Goal: Information Seeking & Learning: Check status

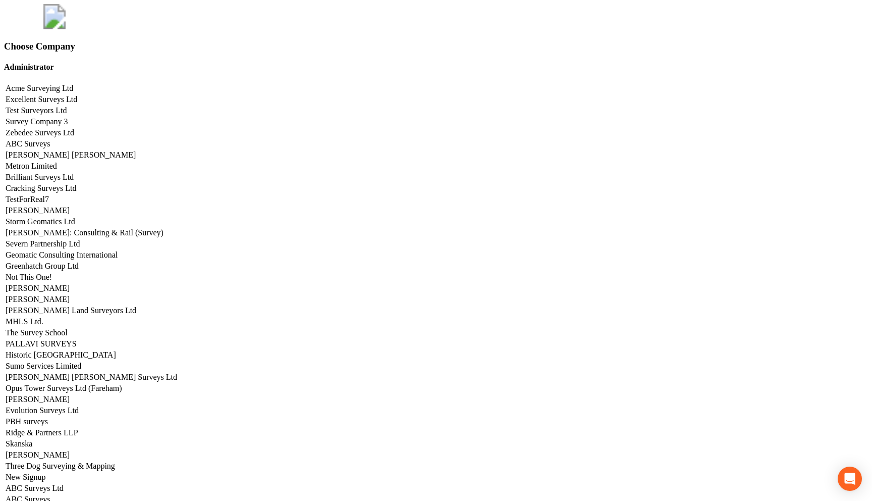
scroll to position [4301, 0]
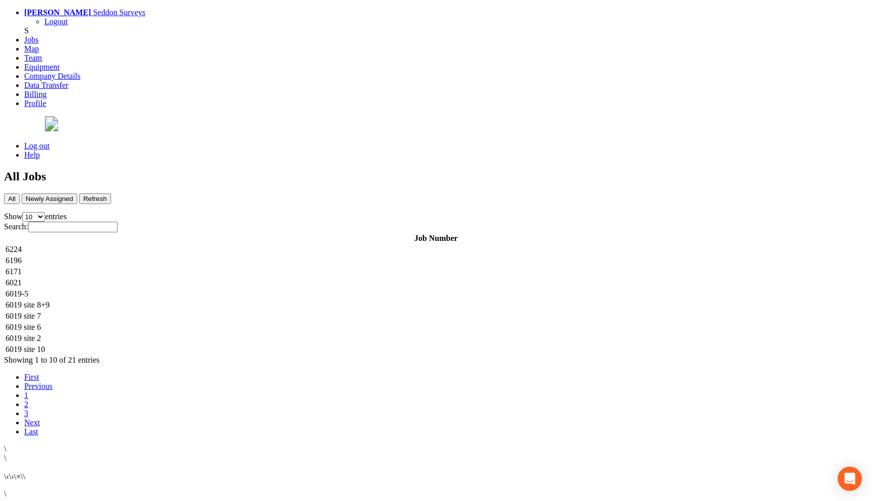
click at [210, 244] on td "6224" at bounding box center [436, 249] width 862 height 10
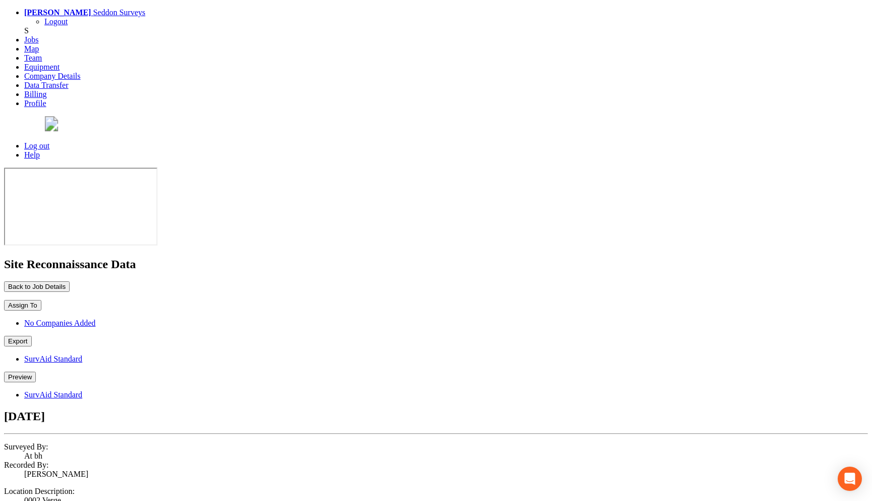
click at [36, 372] on button "Preview" at bounding box center [20, 377] width 32 height 11
click at [82, 390] on link "SurvAid Standard" at bounding box center [53, 394] width 58 height 9
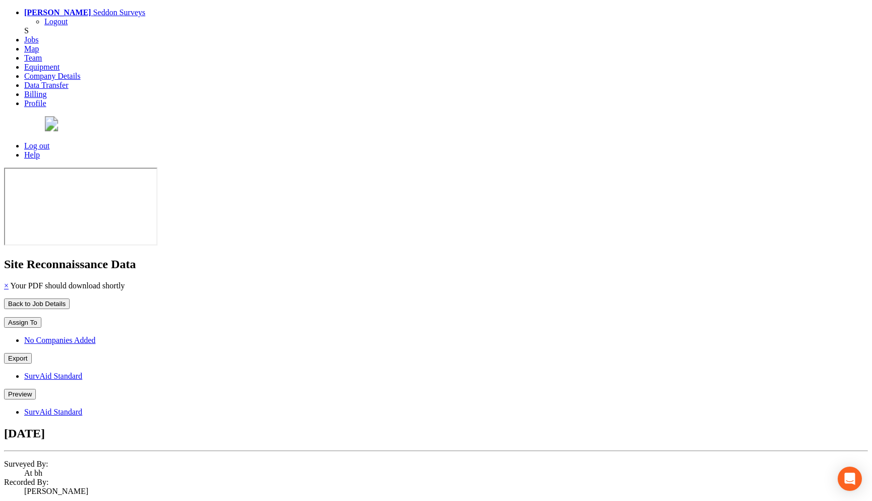
click at [70, 298] on button "Back to Job Details" at bounding box center [37, 303] width 66 height 11
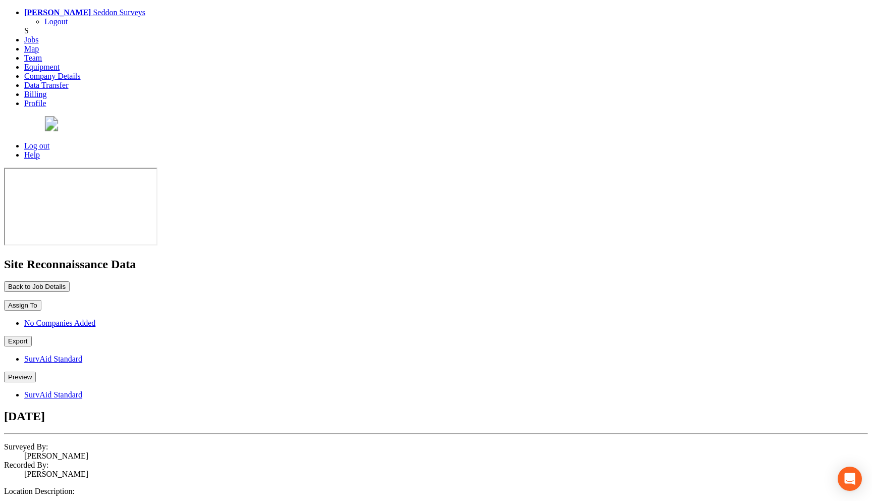
click at [36, 372] on button "Preview" at bounding box center [20, 377] width 32 height 11
click at [82, 390] on link "SurvAid Standard" at bounding box center [53, 394] width 58 height 9
click at [547, 281] on div "Back to Job Details Assign To No Companies Added Export SurvAid Standard Previe…" at bounding box center [436, 357] width 864 height 153
click at [36, 372] on button "Preview" at bounding box center [20, 377] width 32 height 11
click at [82, 390] on link "SurvAid Standard" at bounding box center [53, 394] width 58 height 9
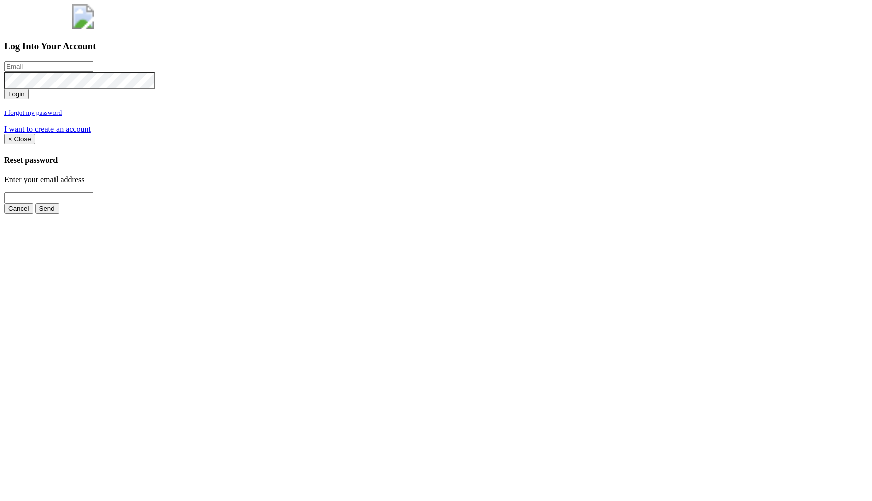
click at [93, 72] on input "email" at bounding box center [48, 66] width 89 height 11
type input "[PERSON_NAME][EMAIL_ADDRESS][PERSON_NAME][DOMAIN_NAME]"
click at [4, 89] on button "Login" at bounding box center [16, 94] width 25 height 11
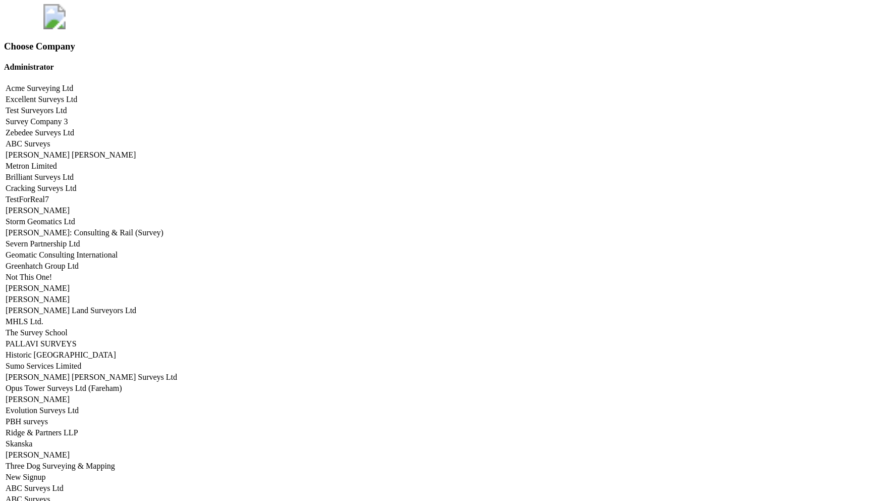
scroll to position [4301, 0]
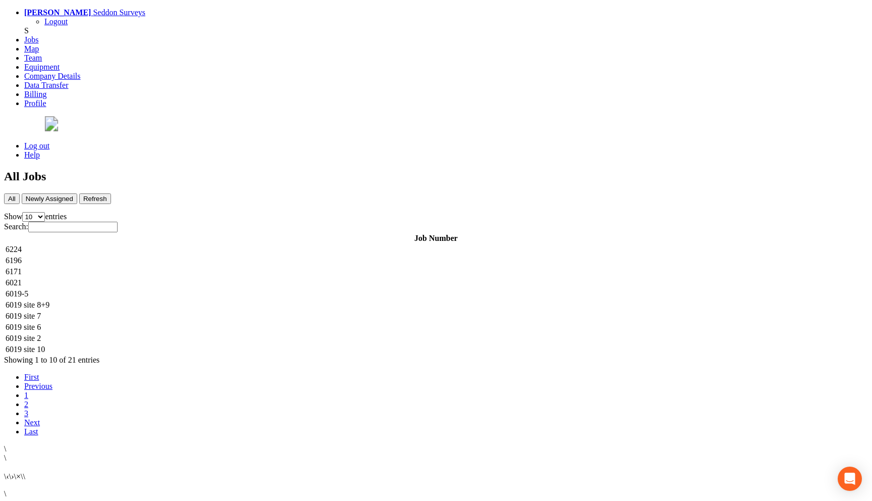
click at [218, 244] on td "6224" at bounding box center [436, 249] width 862 height 10
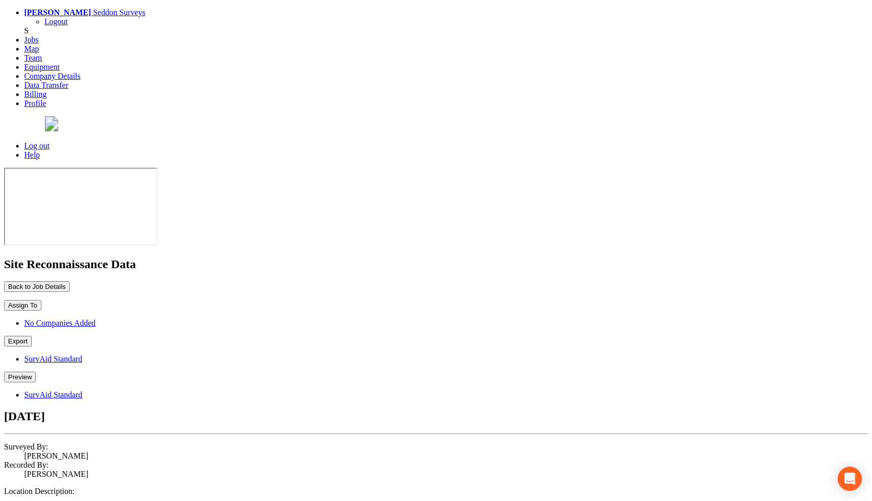
click at [36, 372] on button "Preview" at bounding box center [20, 377] width 32 height 11
click at [82, 390] on link "SurvAid Standard" at bounding box center [53, 394] width 58 height 9
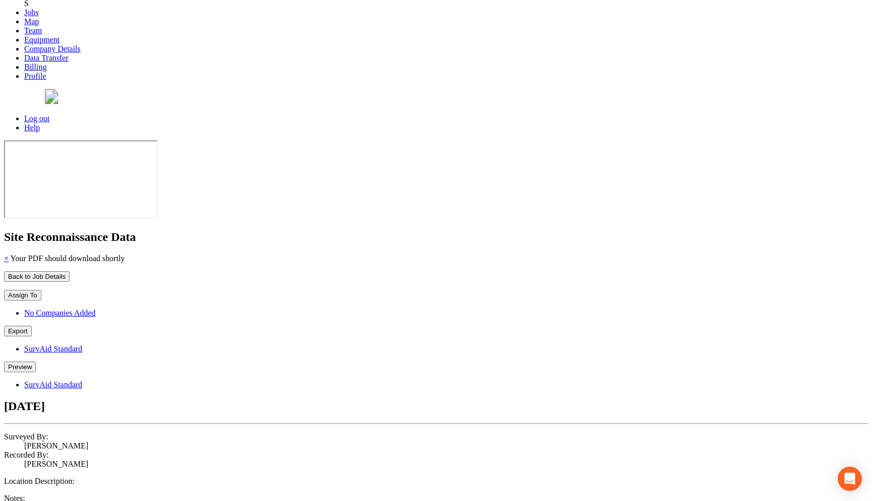
scroll to position [27, 0]
click at [70, 272] on button "Back to Job Details" at bounding box center [37, 277] width 66 height 11
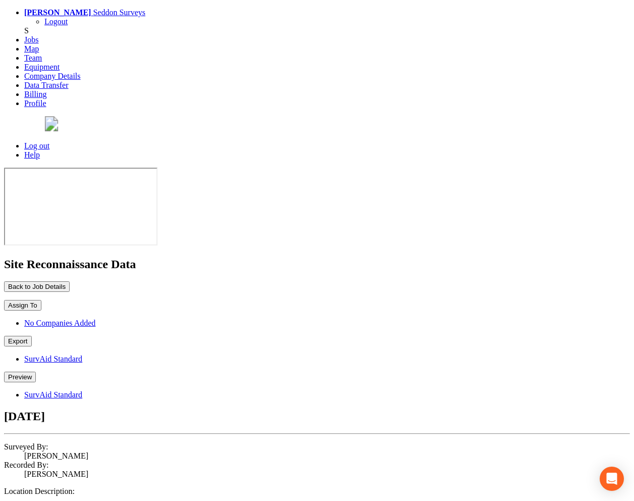
click at [36, 372] on button "Preview" at bounding box center [20, 377] width 32 height 11
click at [82, 390] on link "SurvAid Standard" at bounding box center [53, 394] width 58 height 9
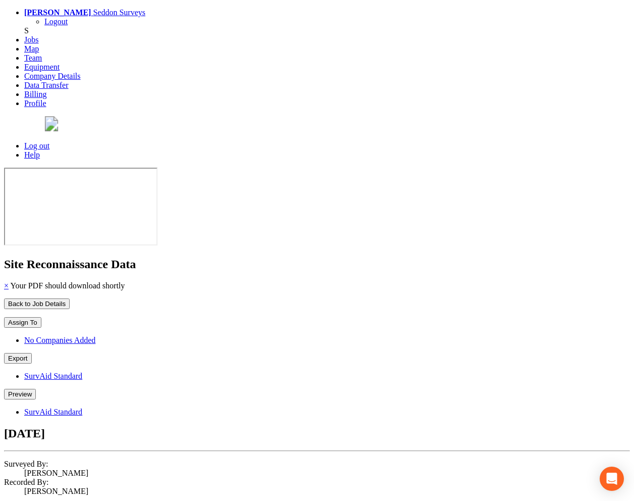
click at [70, 298] on button "Back to Job Details" at bounding box center [37, 303] width 66 height 11
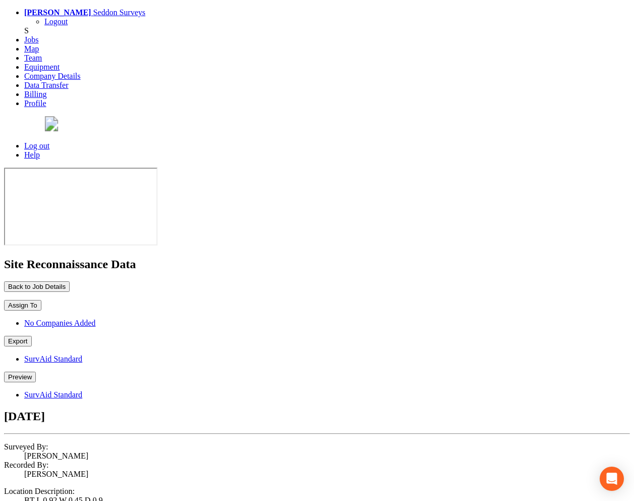
click at [36, 372] on button "Preview" at bounding box center [20, 377] width 32 height 11
click at [82, 390] on link "SurvAid Standard" at bounding box center [53, 394] width 58 height 9
click at [386, 281] on div "Back to Job Details Assign To No Companies Added Export SurvAid Standard Previe…" at bounding box center [317, 357] width 626 height 153
click at [36, 372] on button "Preview" at bounding box center [20, 377] width 32 height 11
click at [82, 390] on link "SurvAid Standard" at bounding box center [53, 394] width 58 height 9
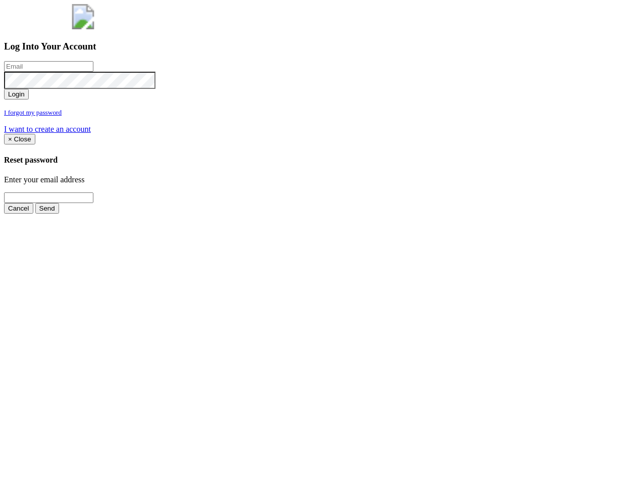
click at [93, 72] on input "email" at bounding box center [48, 66] width 89 height 11
type input "[PERSON_NAME][EMAIL_ADDRESS][PERSON_NAME][DOMAIN_NAME]"
click at [4, 89] on button "Login" at bounding box center [16, 94] width 25 height 11
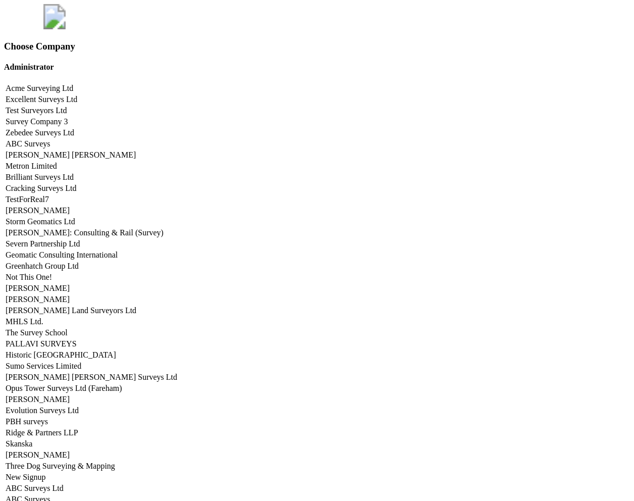
scroll to position [4301, 0]
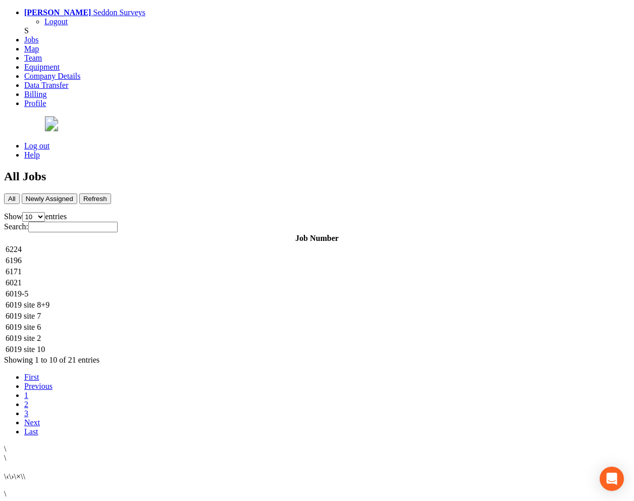
click at [285, 244] on td "6224" at bounding box center [317, 249] width 624 height 10
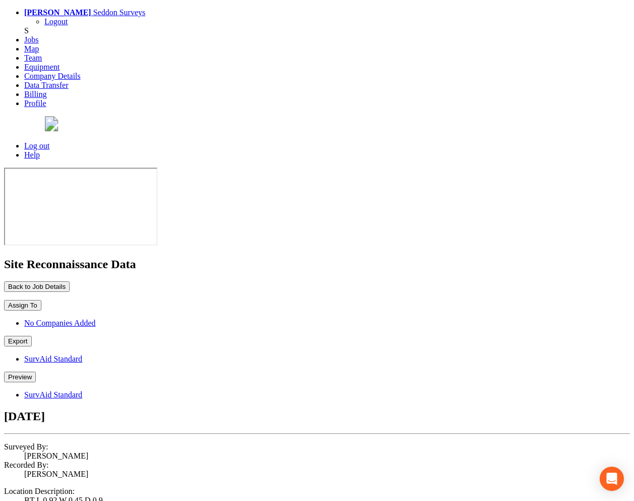
click at [36, 372] on button "Preview" at bounding box center [20, 377] width 32 height 11
click at [82, 390] on link "SurvAid Standard" at bounding box center [53, 394] width 58 height 9
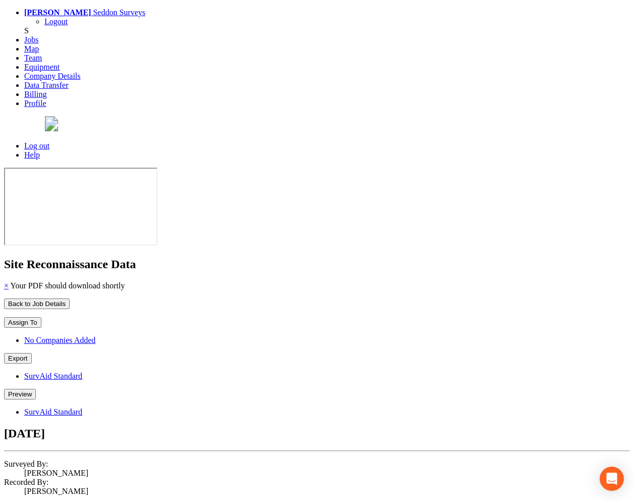
click at [36, 389] on button "Preview" at bounding box center [20, 394] width 32 height 11
click at [82, 407] on link "SurvAid Standard" at bounding box center [53, 411] width 58 height 9
click at [70, 298] on button "Back to Job Details" at bounding box center [37, 303] width 66 height 11
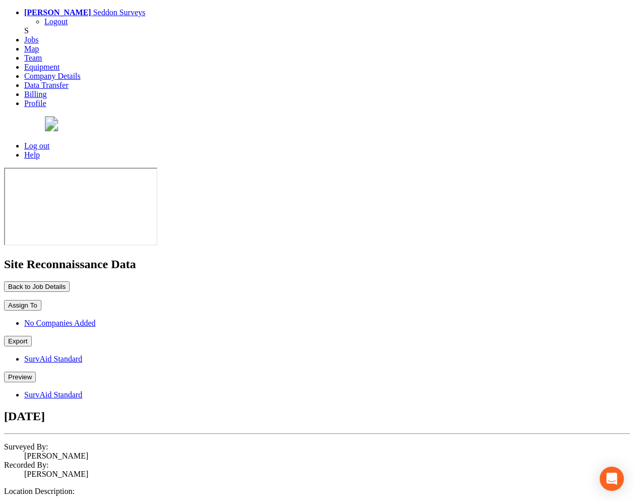
click at [36, 372] on button "Preview" at bounding box center [20, 377] width 32 height 11
click at [82, 390] on link "SurvAid Standard" at bounding box center [53, 394] width 58 height 9
click at [36, 372] on button "Preview" at bounding box center [20, 377] width 32 height 11
click at [82, 390] on link "SurvAid Standard" at bounding box center [53, 394] width 58 height 9
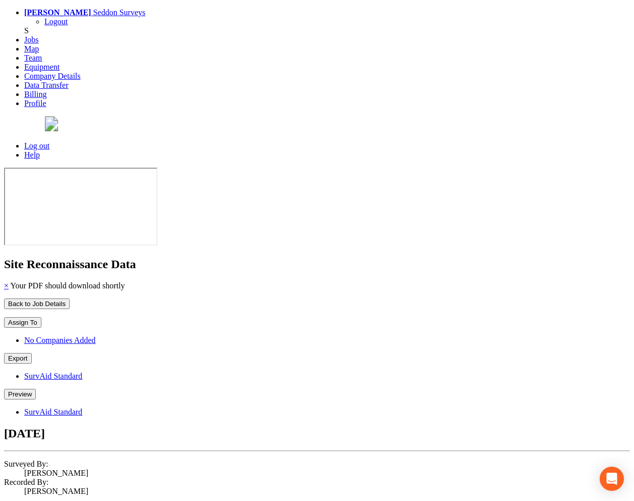
click at [70, 298] on button "Back to Job Details" at bounding box center [37, 303] width 66 height 11
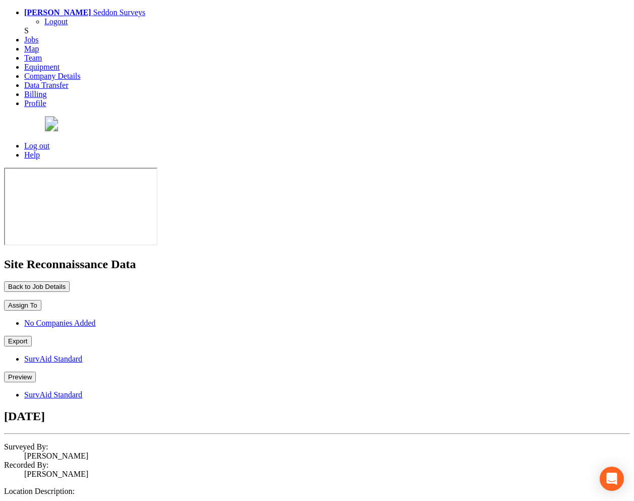
click at [36, 372] on button "Preview" at bounding box center [20, 377] width 32 height 11
click at [82, 390] on link "SurvAid Standard" at bounding box center [53, 394] width 58 height 9
click at [36, 372] on button "Preview" at bounding box center [20, 377] width 32 height 11
click at [82, 390] on link "SurvAid Standard" at bounding box center [53, 394] width 58 height 9
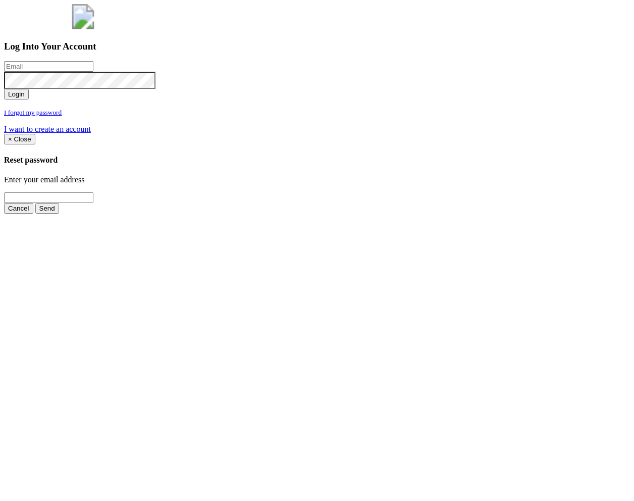
click at [93, 72] on input "email" at bounding box center [48, 66] width 89 height 11
type input "[PERSON_NAME][EMAIL_ADDRESS][PERSON_NAME][DOMAIN_NAME]"
click at [29, 99] on button "Login" at bounding box center [16, 94] width 25 height 11
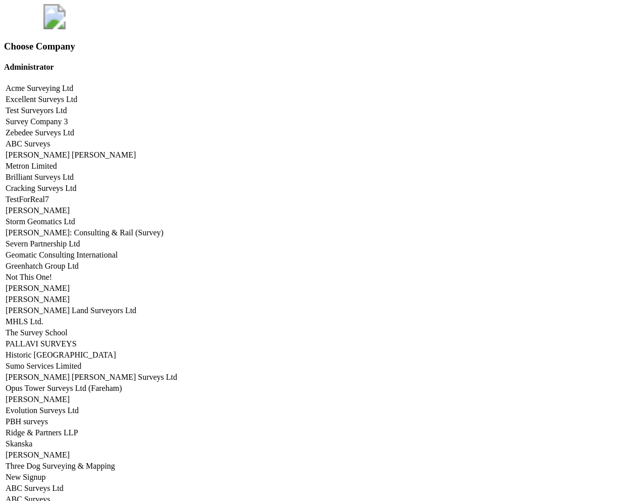
scroll to position [4301, 0]
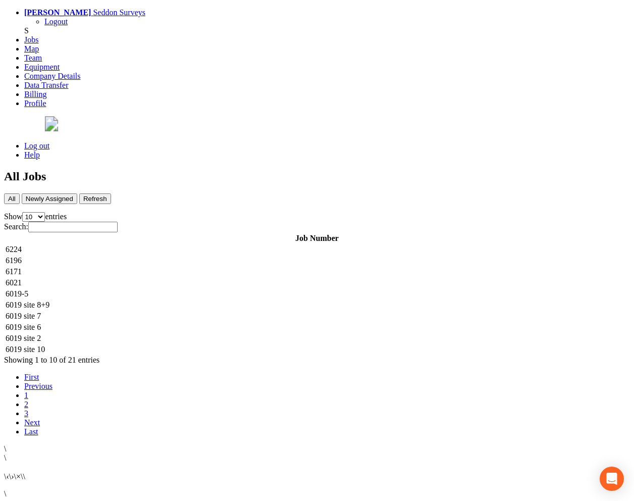
click at [252, 244] on td "6224" at bounding box center [317, 249] width 624 height 10
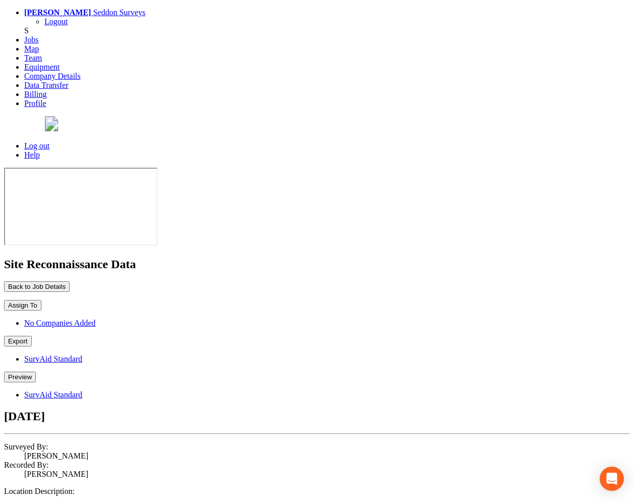
click at [36, 372] on button "Preview" at bounding box center [20, 377] width 32 height 11
click at [82, 390] on link "SurvAid Standard" at bounding box center [53, 394] width 58 height 9
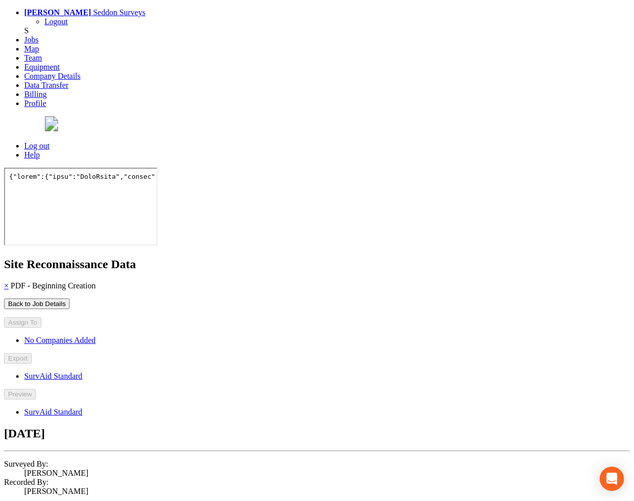
click at [402, 298] on div "Back to Job Details Assign To No Companies Added Export SurvAid Standard Previe…" at bounding box center [317, 374] width 626 height 153
click at [9, 281] on link "×" at bounding box center [6, 285] width 5 height 9
click at [70, 298] on button "Back to Job Details" at bounding box center [37, 303] width 66 height 11
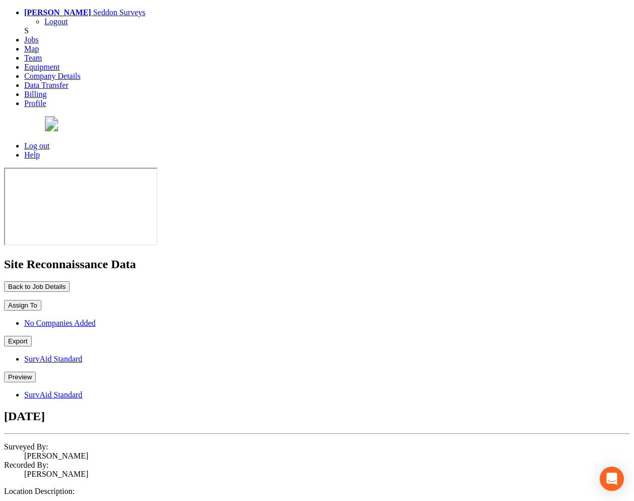
click at [36, 372] on button "Preview" at bounding box center [20, 377] width 32 height 11
click at [82, 390] on link "SurvAid Standard" at bounding box center [53, 394] width 58 height 9
click at [279, 281] on div "Back to Job Details Assign To No Companies Added Export SurvAid Standard Previe…" at bounding box center [317, 357] width 626 height 153
click at [36, 372] on button "Preview" at bounding box center [20, 377] width 32 height 11
click at [82, 390] on link "SurvAid Standard" at bounding box center [53, 394] width 58 height 9
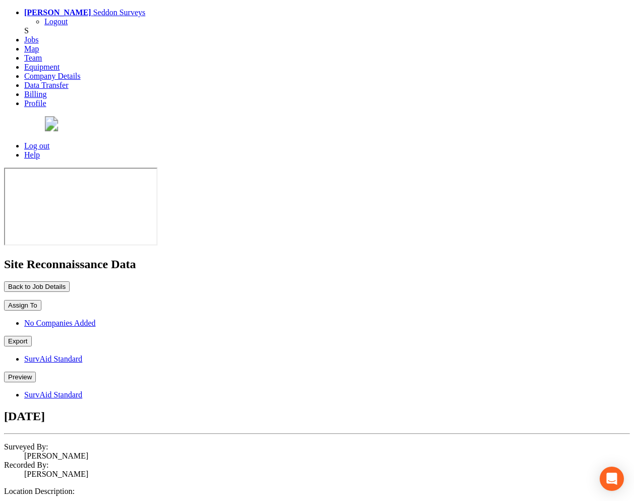
click at [70, 281] on button "Back to Job Details" at bounding box center [37, 286] width 66 height 11
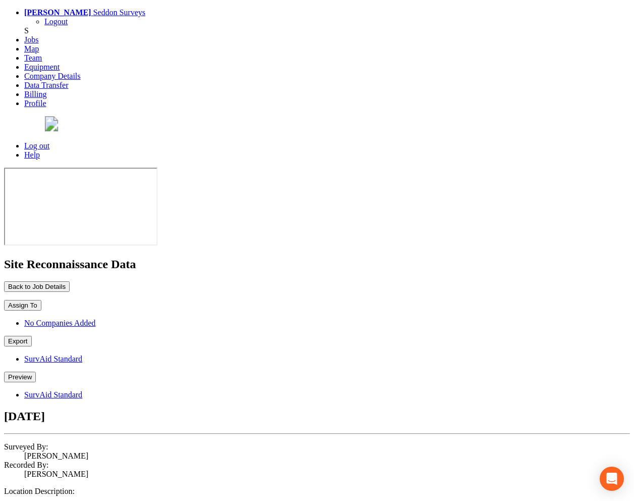
click at [36, 372] on button "Preview" at bounding box center [20, 377] width 32 height 11
click at [82, 390] on link "SurvAid Standard" at bounding box center [53, 394] width 58 height 9
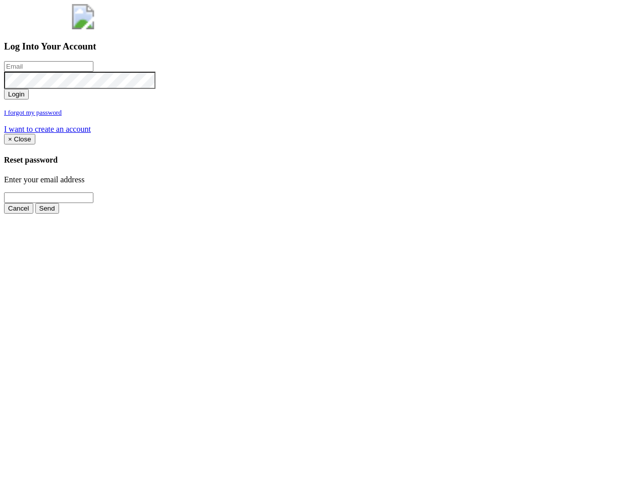
click at [93, 72] on input "email" at bounding box center [48, 66] width 89 height 11
type input "a@[DOMAIN_NAME]"
click at [29, 99] on button "Login" at bounding box center [16, 94] width 25 height 11
